Goal: Find specific page/section: Find specific page/section

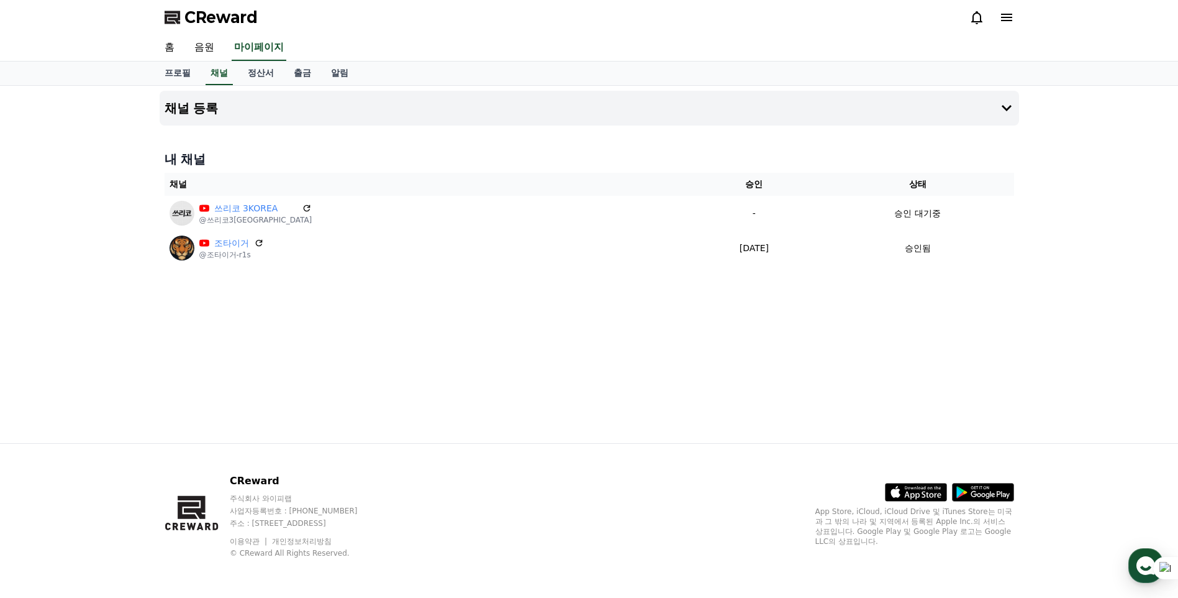
click at [1024, 347] on div "채널 등록 내 채널 채널 승인 상태 쓰리코 3KOREA @쓰리코3korea - 승인 대기중 조타이거 @조타이거-r1s [DATE] 09-15 …" at bounding box center [590, 264] width 870 height 357
click at [983, 331] on div "채널 등록 내 채널 채널 승인 상태 쓰리코 3KOREA @쓰리코3korea - 승인 대기중 조타이거 @조타이거-r1s [DATE] 09-15 …" at bounding box center [590, 264] width 870 height 357
